Goal: Obtain resource: Download file/media

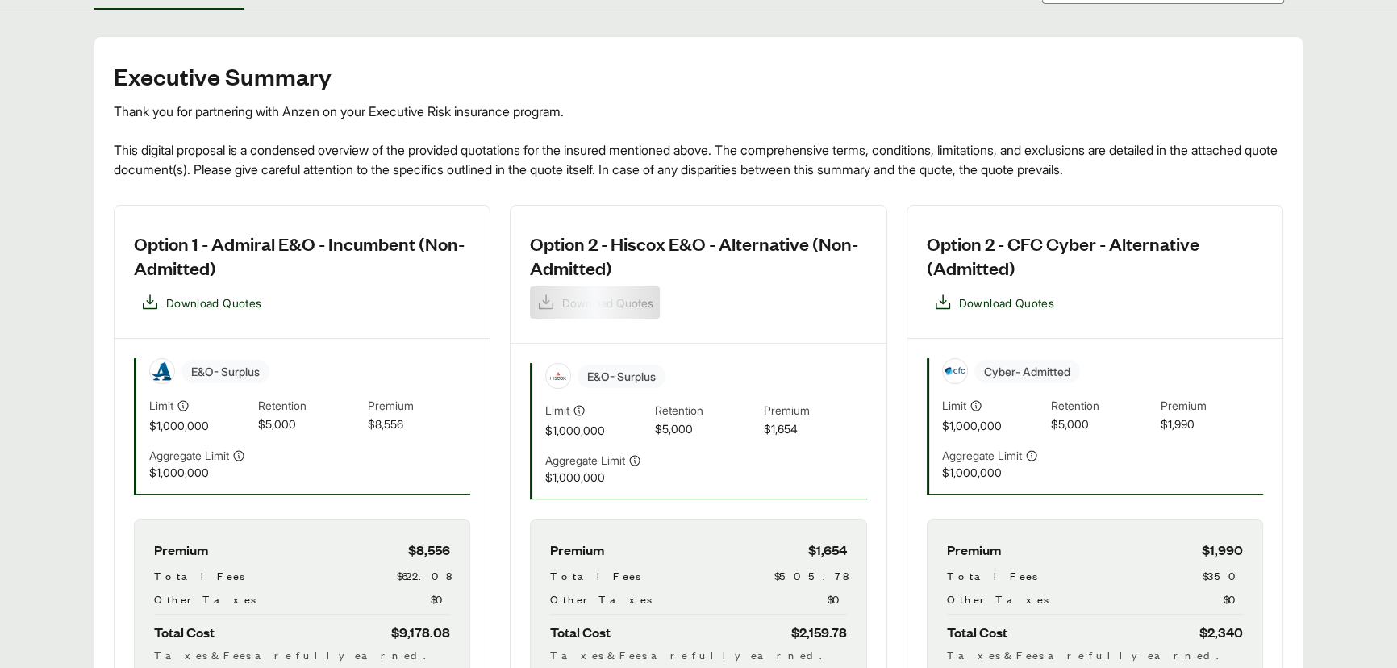
scroll to position [293, 0]
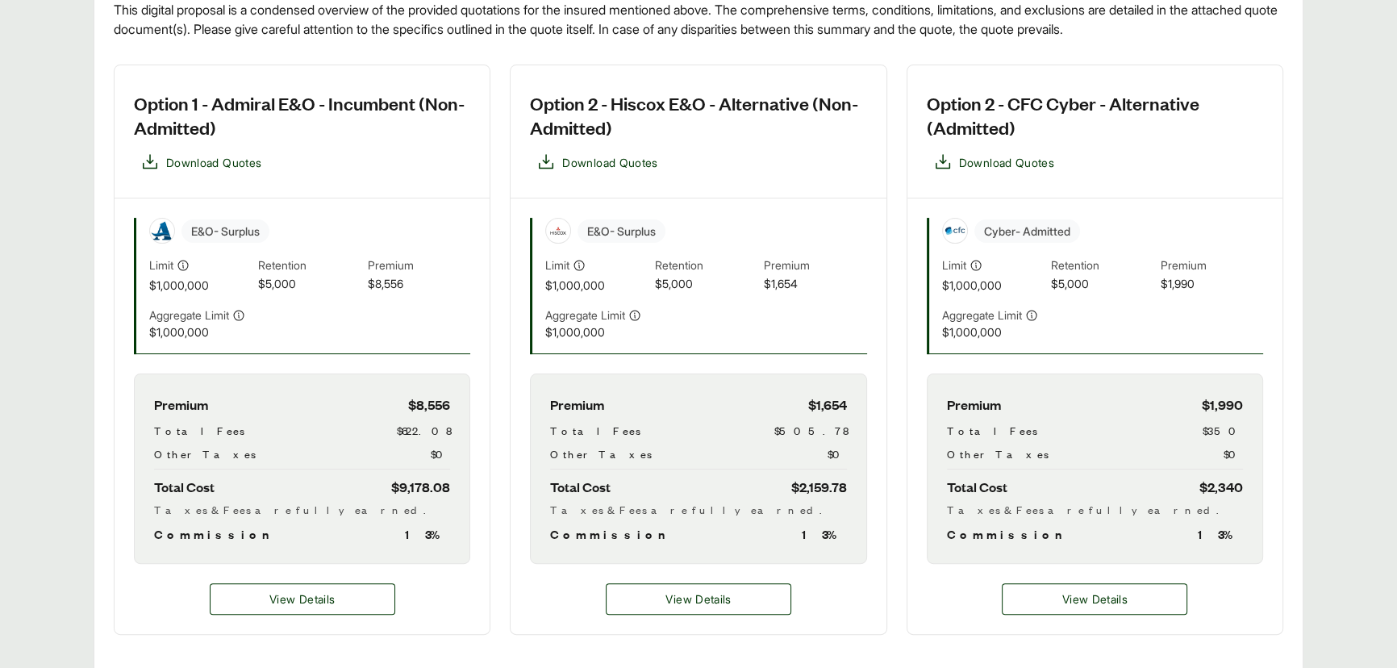
scroll to position [440, 0]
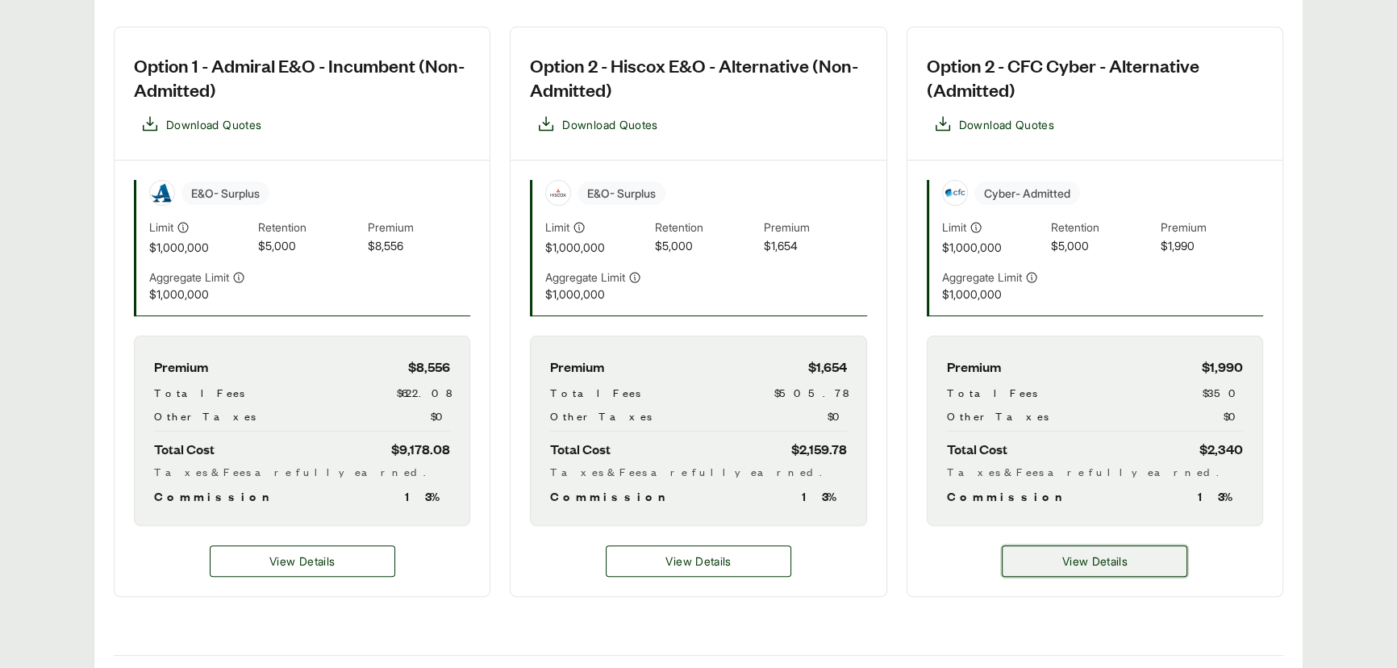
click at [1042, 549] on button "View Details" at bounding box center [1095, 560] width 186 height 31
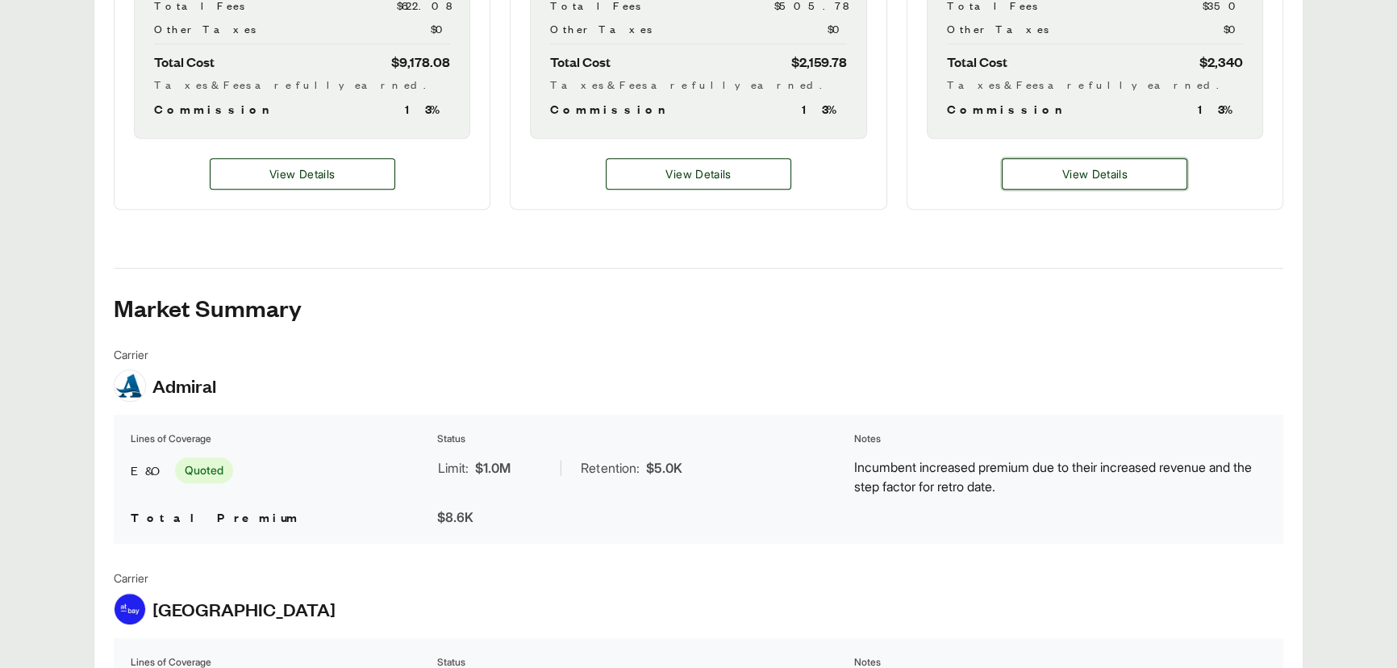
scroll to position [807, 0]
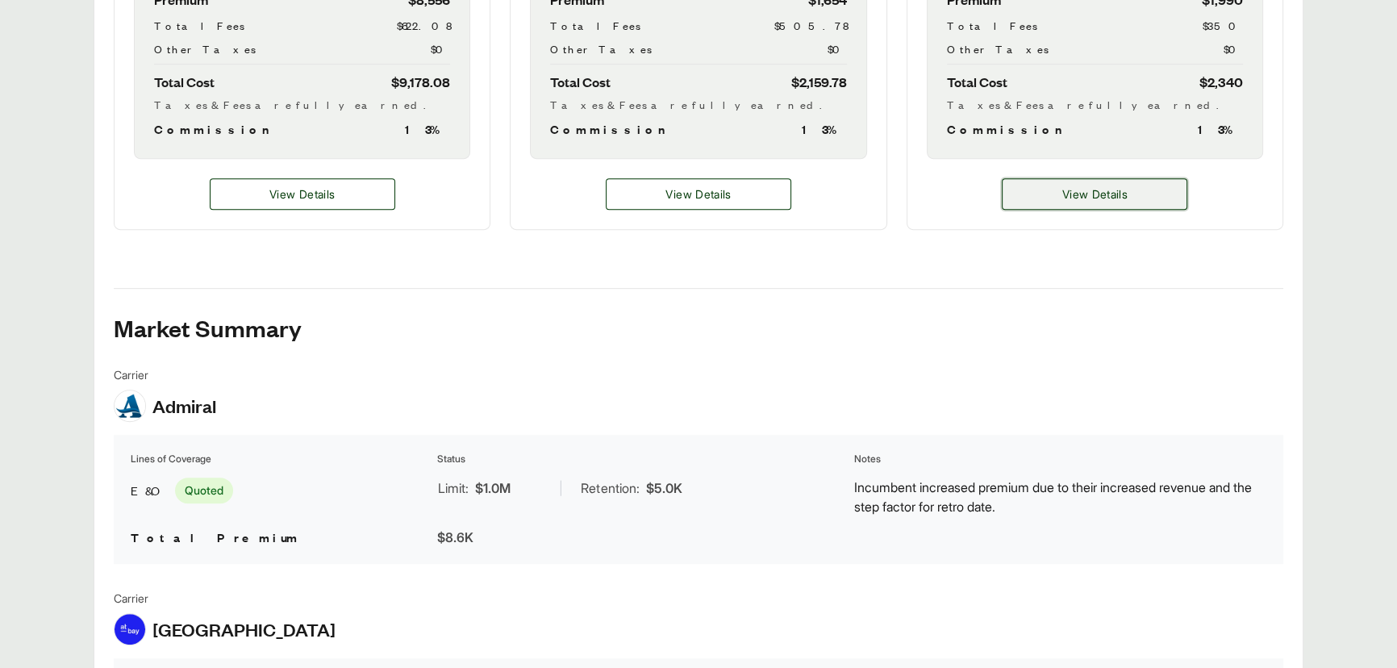
click at [1108, 207] on button "View Details" at bounding box center [1095, 193] width 186 height 31
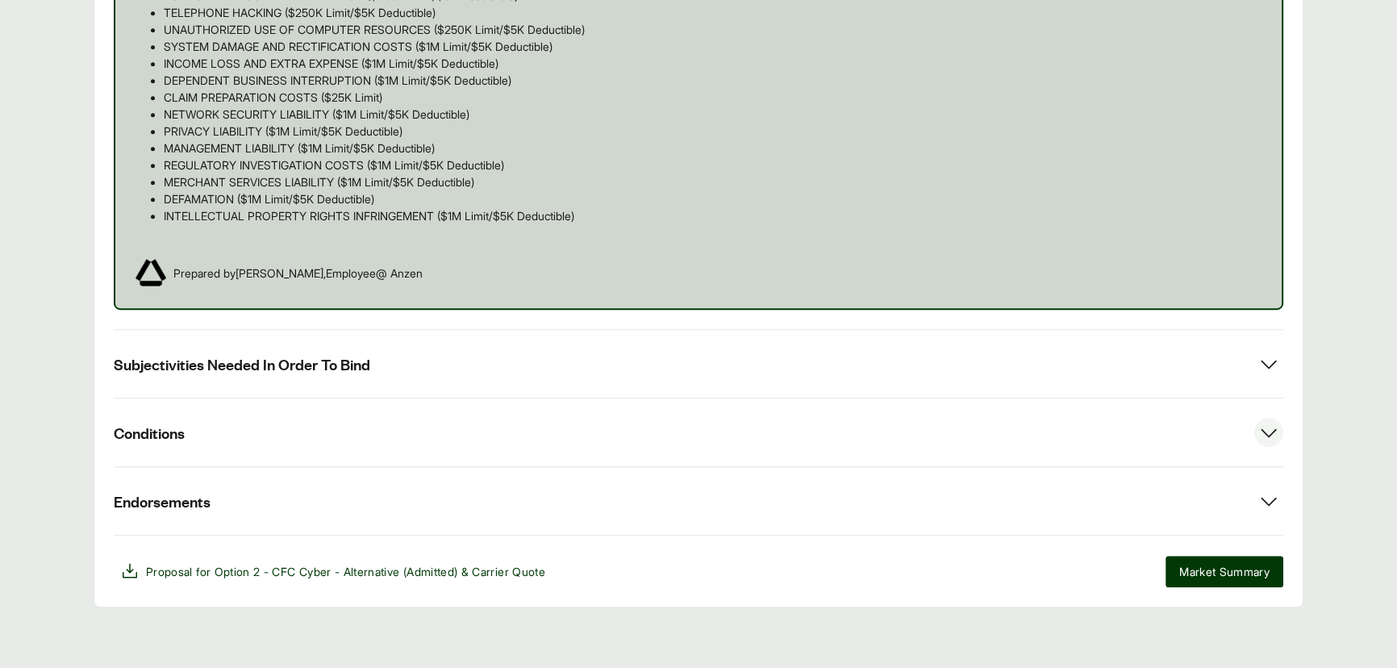
scroll to position [1238, 0]
click at [440, 386] on button "Subjectivities Needed In Order To Bind" at bounding box center [699, 362] width 1170 height 68
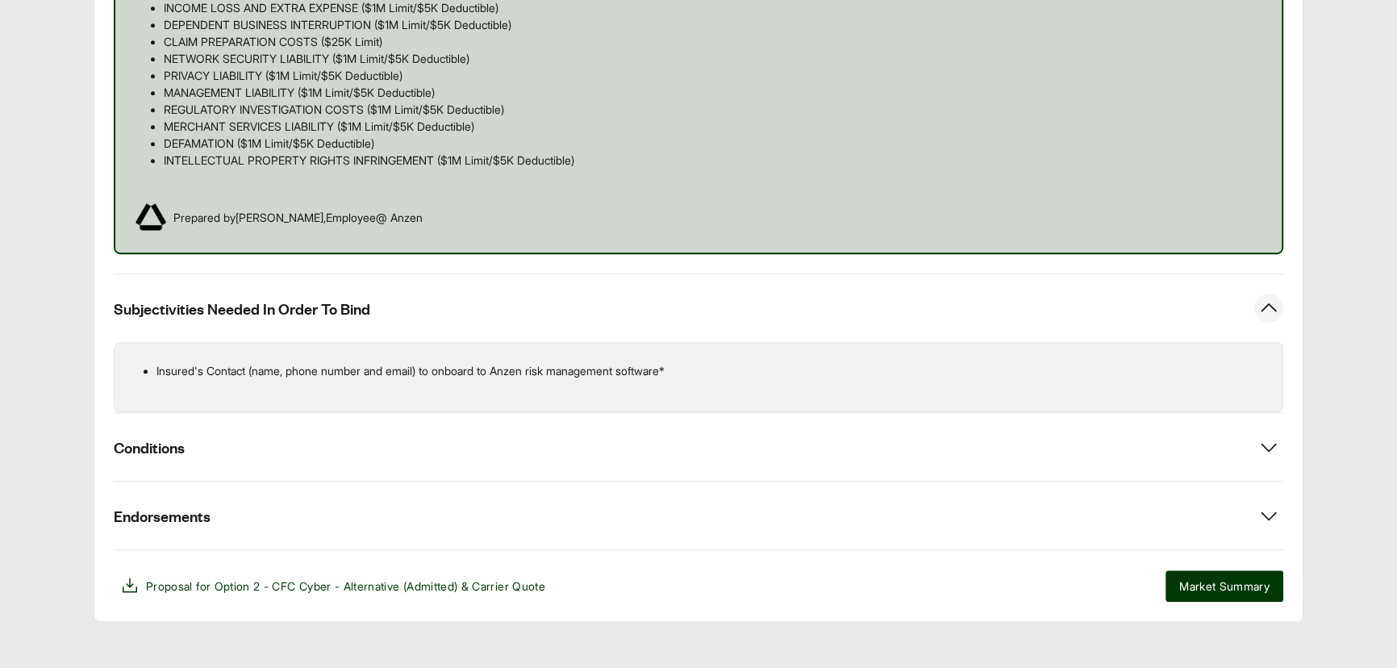
scroll to position [1308, 0]
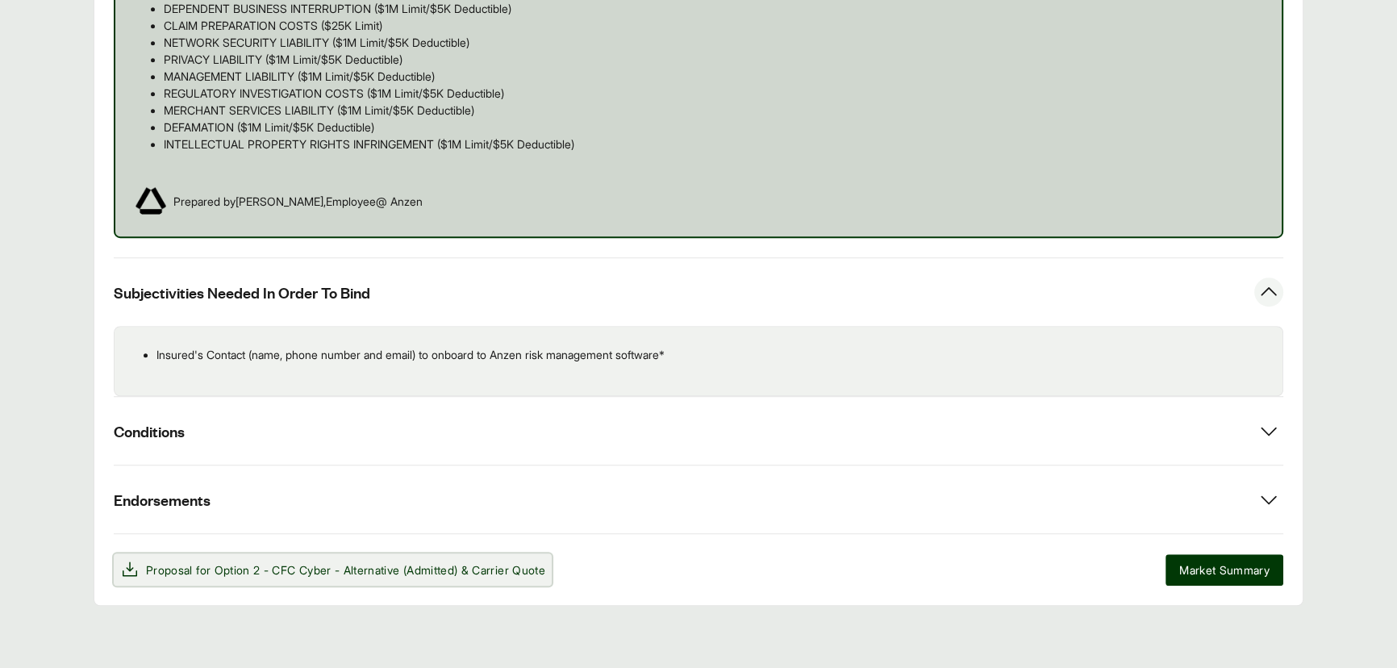
click at [280, 572] on span "Option 2 - CFC Cyber - Alternative (Admitted)" at bounding box center [337, 570] width 244 height 14
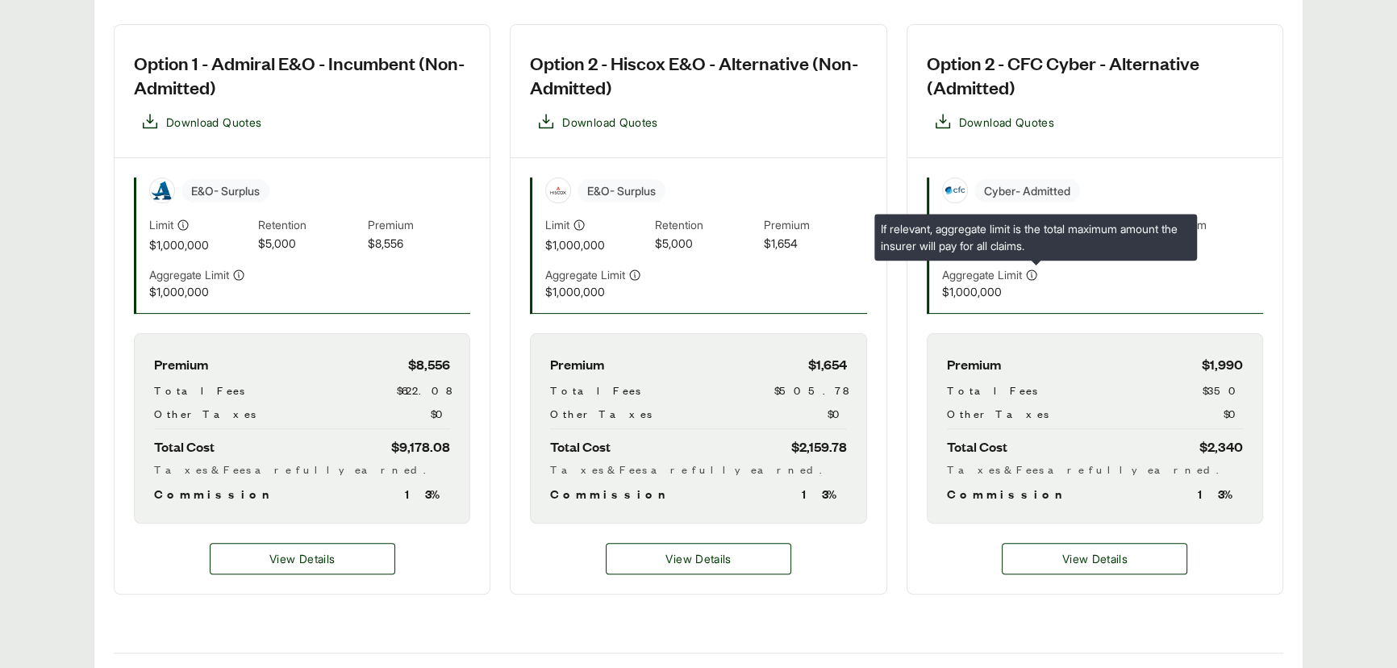
scroll to position [440, 0]
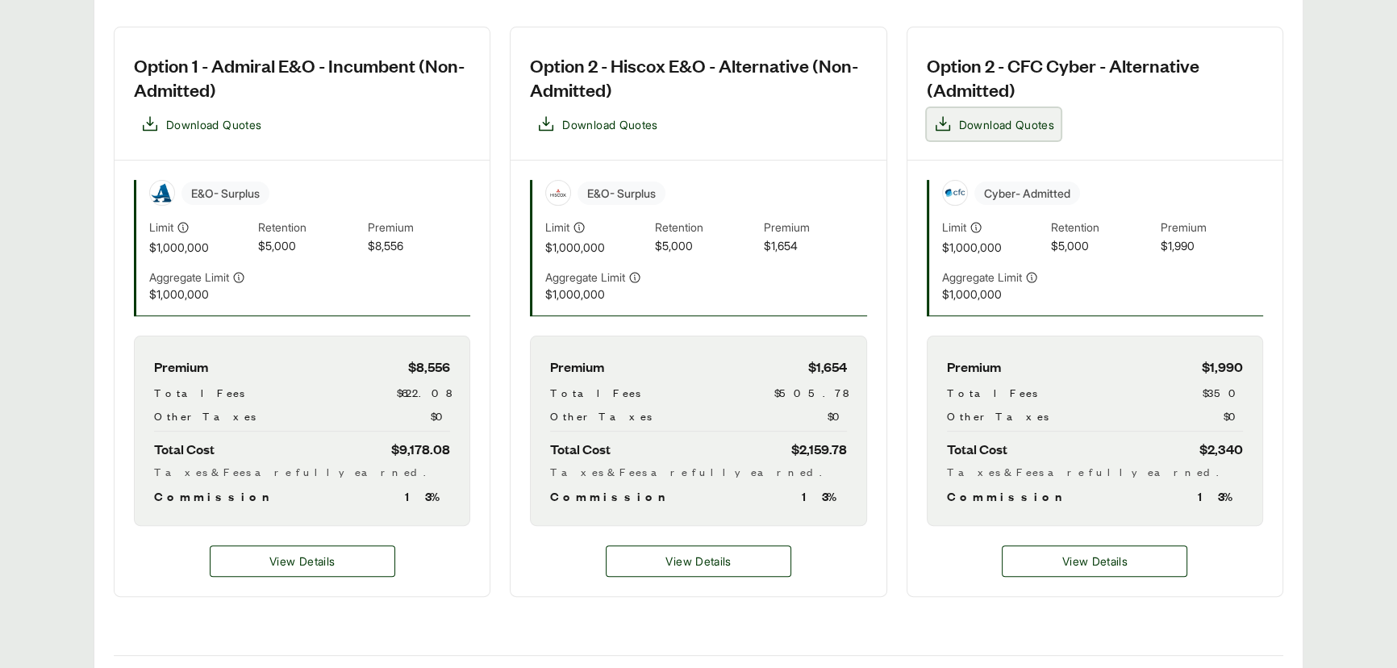
click at [1002, 109] on button "Download Quotes" at bounding box center [994, 124] width 134 height 32
click at [1029, 131] on span "Download Quotes" at bounding box center [1006, 124] width 95 height 17
click at [1040, 547] on button "View Details" at bounding box center [1095, 560] width 186 height 31
click at [1017, 542] on div "View Details" at bounding box center [1095, 561] width 375 height 70
click at [1021, 553] on button "View Details" at bounding box center [1095, 560] width 186 height 31
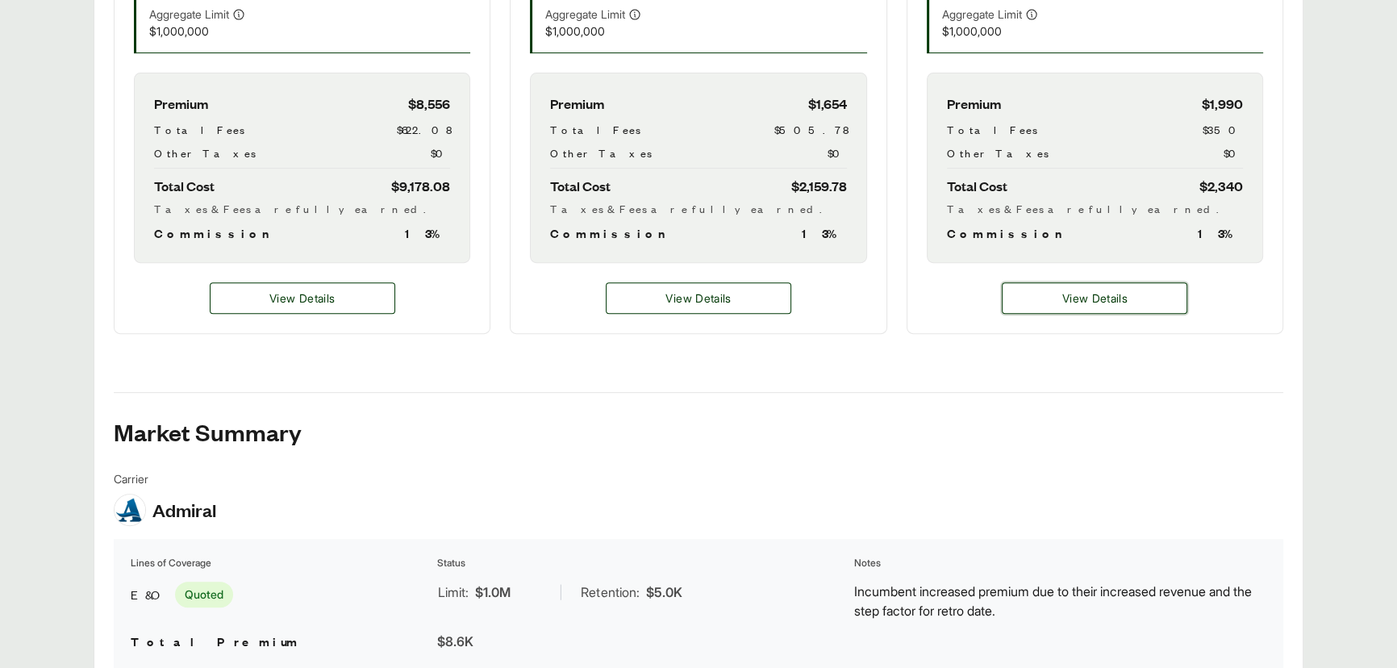
scroll to position [807, 0]
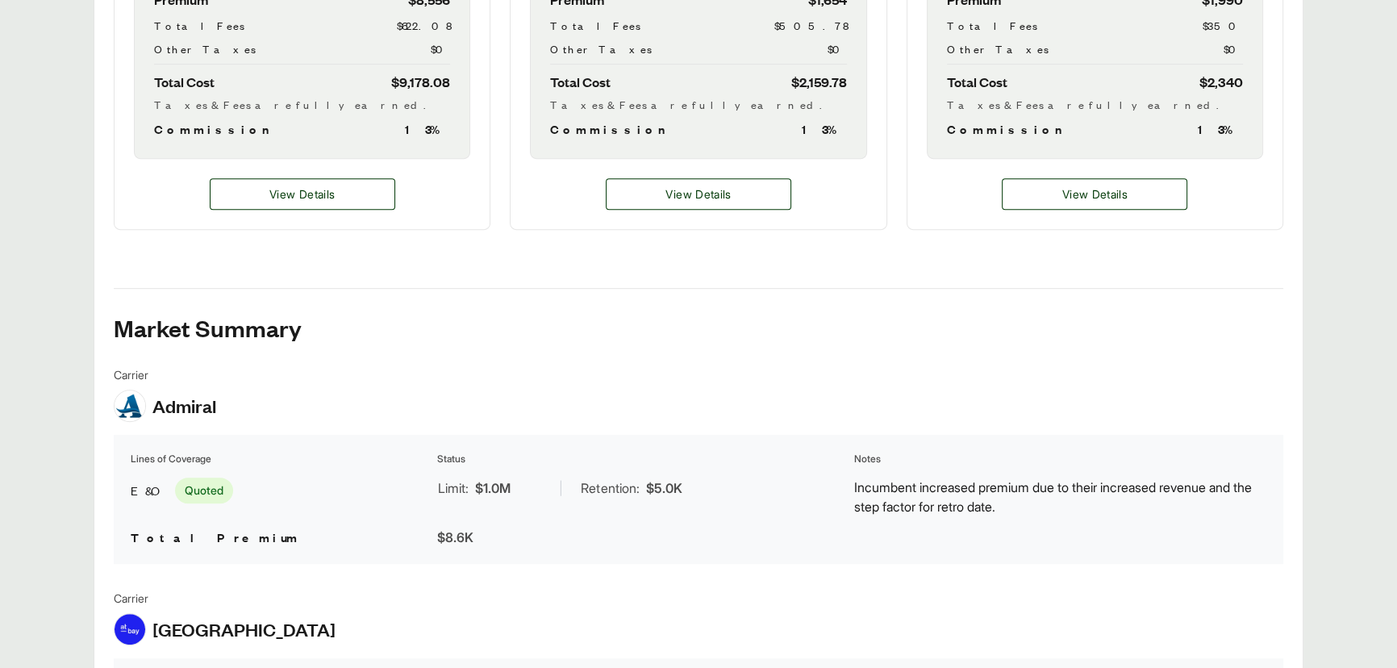
click at [1044, 242] on div "Executive Summary Thank you for partnering with Anzen on your Executive Risk in…" at bounding box center [699, 473] width 1170 height 1910
click at [1044, 204] on button "View Details" at bounding box center [1095, 193] width 186 height 31
